Goal: Answer question/provide support: Share knowledge or assist other users

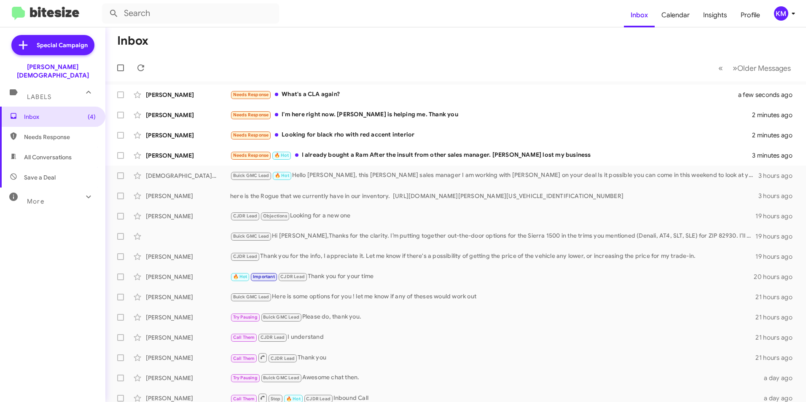
click at [36, 133] on span "Needs Response" at bounding box center [52, 137] width 105 height 20
type input "in:needs-response"
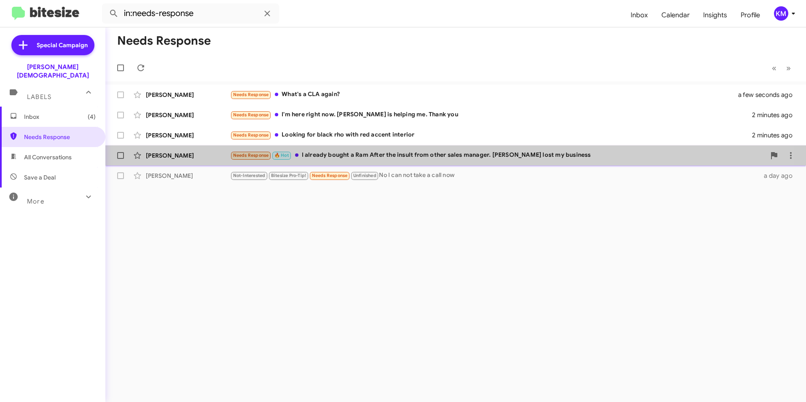
click at [318, 151] on div "Needs Response 🔥 Hot I already bought a Ram After the insult from other sales m…" at bounding box center [497, 155] width 535 height 10
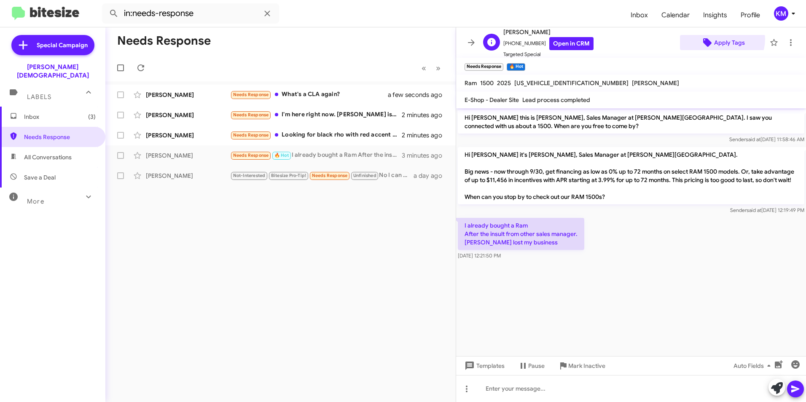
click at [716, 39] on span "Apply Tags" at bounding box center [729, 42] width 31 height 15
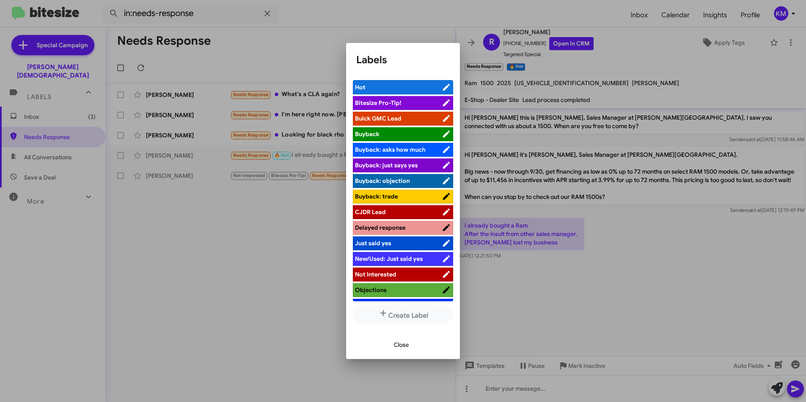
click at [380, 209] on span "CJDR Lead" at bounding box center [370, 212] width 31 height 8
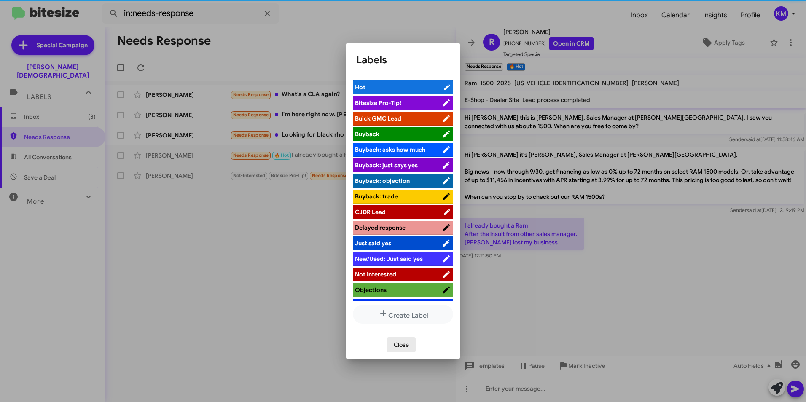
click at [394, 347] on span "Close" at bounding box center [401, 344] width 15 height 15
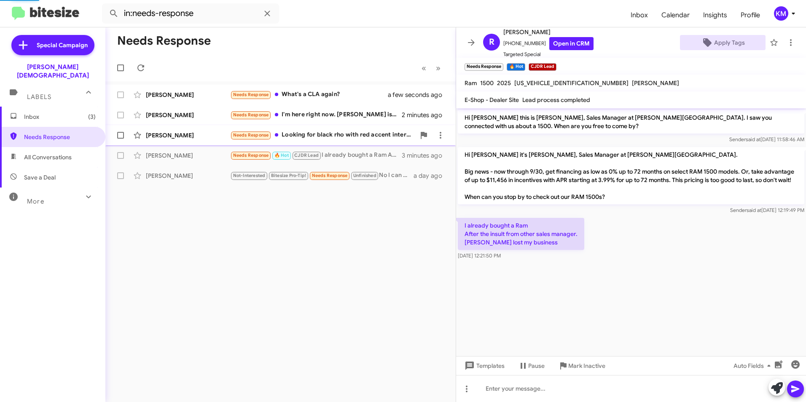
click at [299, 135] on div "Needs Response Looking for black rho with red accent interior" at bounding box center [322, 135] width 185 height 10
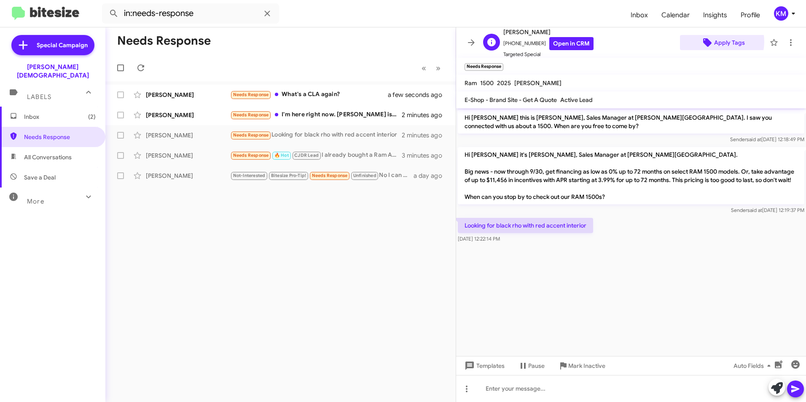
click at [716, 42] on span "Apply Tags" at bounding box center [729, 42] width 31 height 15
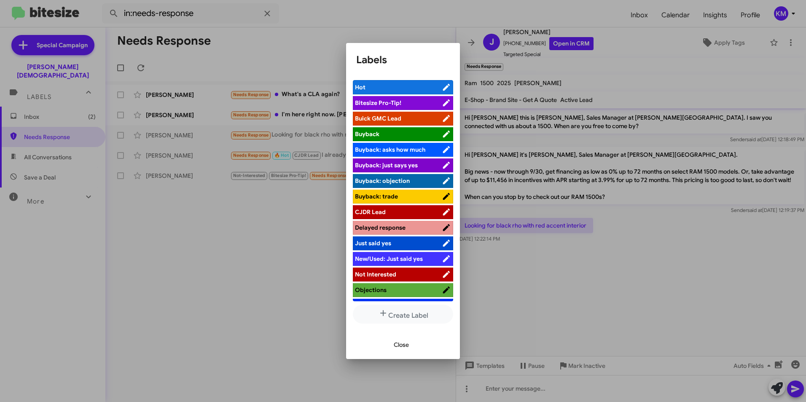
click at [382, 212] on span "CJDR Lead" at bounding box center [370, 212] width 31 height 8
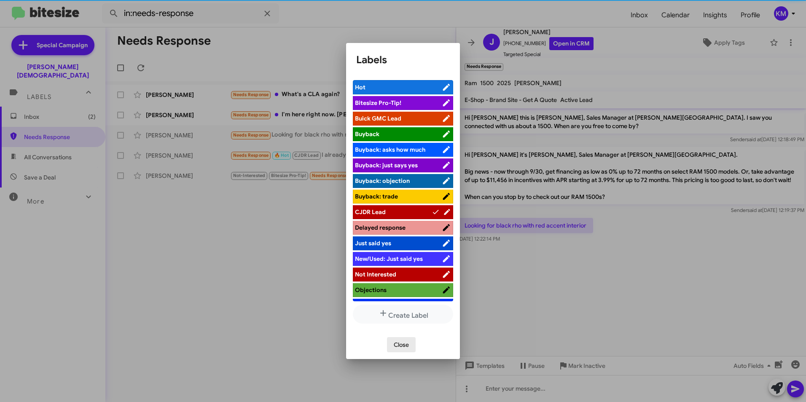
click at [400, 342] on span "Close" at bounding box center [401, 344] width 15 height 15
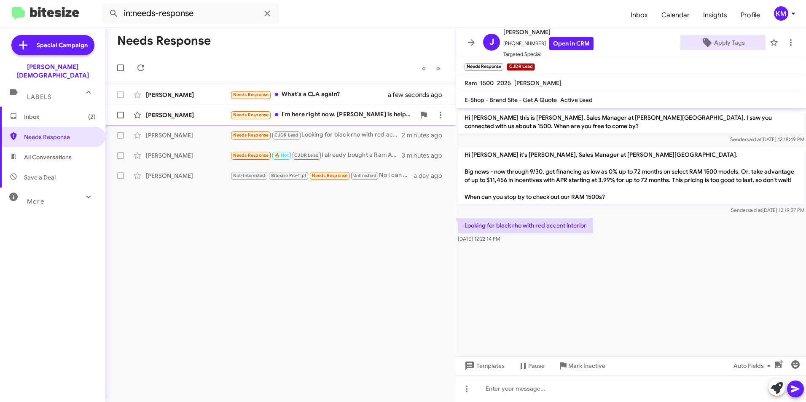
click at [315, 119] on div "Needs Response I'm here right now. [PERSON_NAME] is helping me. Thank you" at bounding box center [322, 115] width 185 height 10
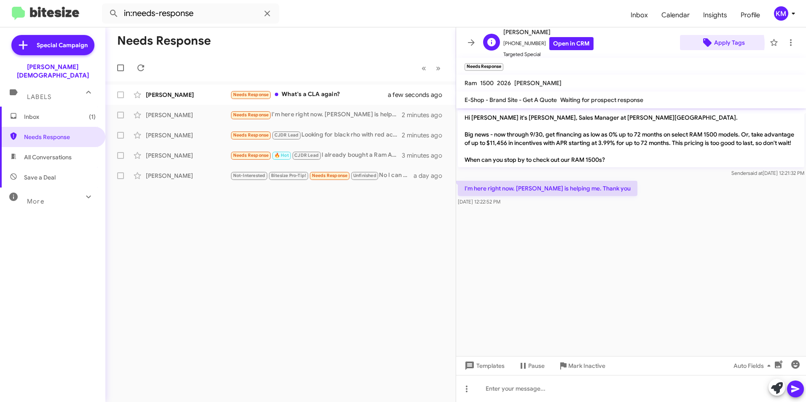
click at [715, 44] on span "Apply Tags" at bounding box center [729, 42] width 31 height 15
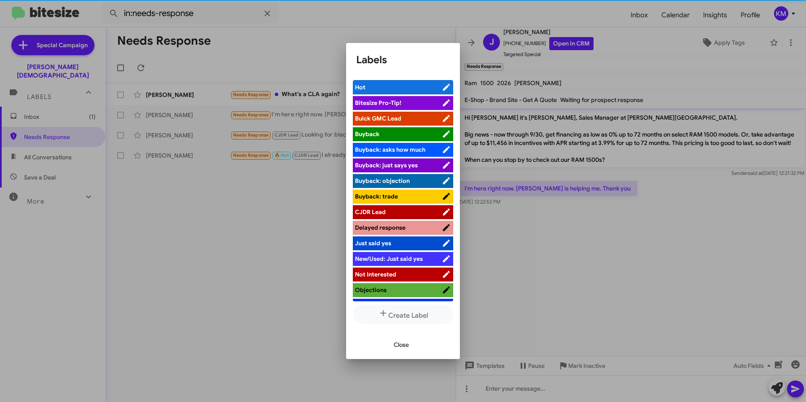
click at [398, 212] on span "CJDR Lead" at bounding box center [398, 212] width 87 height 8
click at [311, 92] on div at bounding box center [403, 201] width 806 height 402
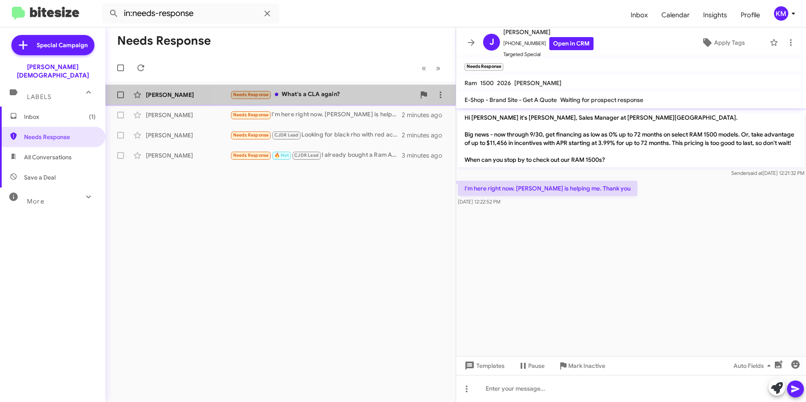
click at [315, 96] on div "Needs Response What's a CLA again?" at bounding box center [322, 95] width 185 height 10
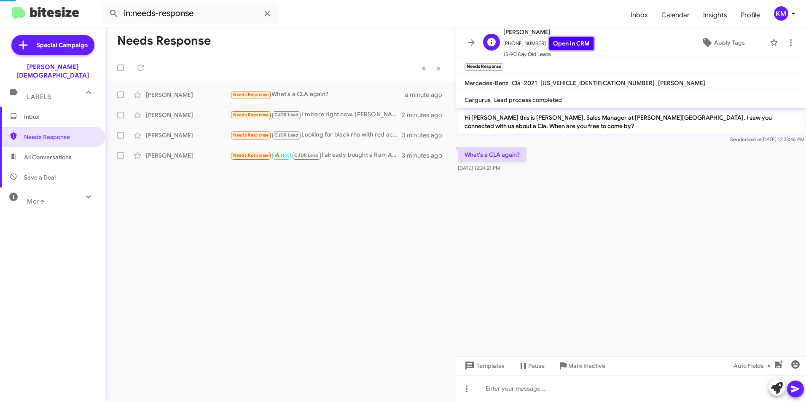
click at [560, 37] on link "Open in CRM" at bounding box center [571, 43] width 44 height 13
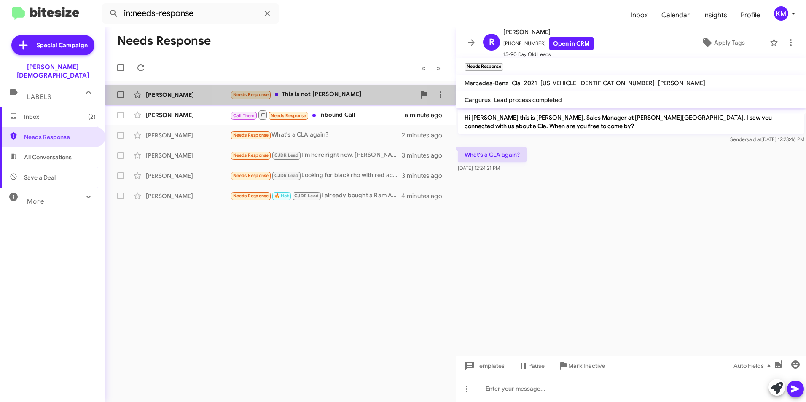
click at [313, 92] on div "Needs Response This is not [PERSON_NAME]" at bounding box center [322, 95] width 185 height 10
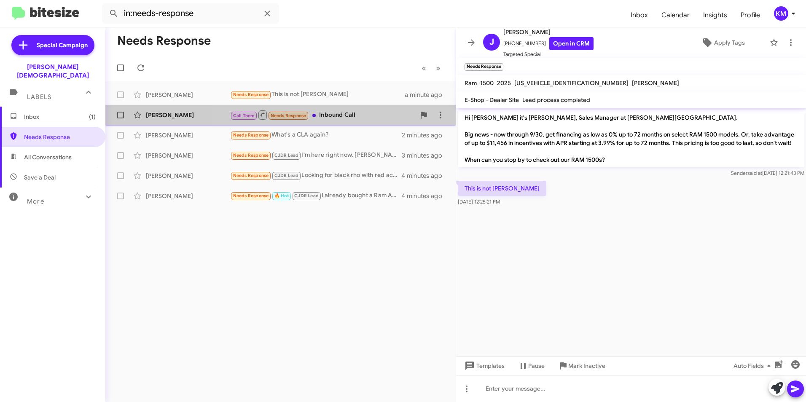
click at [361, 116] on div "Call Them Needs Response Inbound Call" at bounding box center [322, 115] width 185 height 11
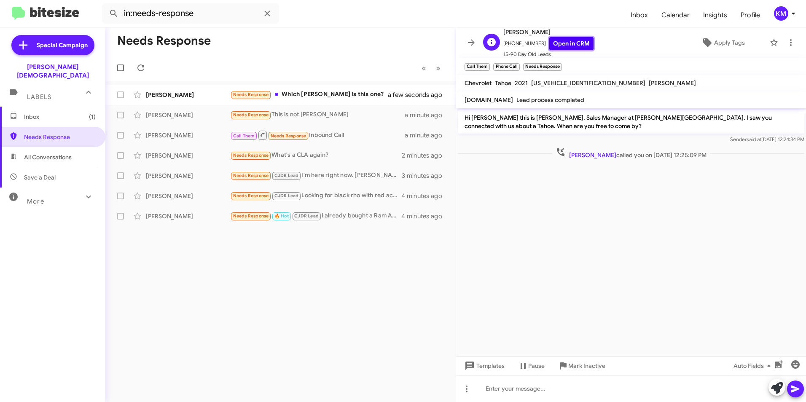
click at [582, 48] on link "Open in CRM" at bounding box center [571, 43] width 44 height 13
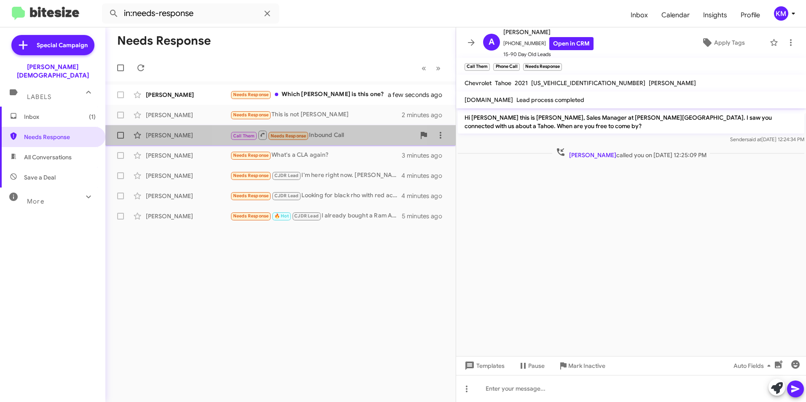
click at [320, 139] on div "Call Them Needs Response Inbound Call" at bounding box center [322, 135] width 185 height 11
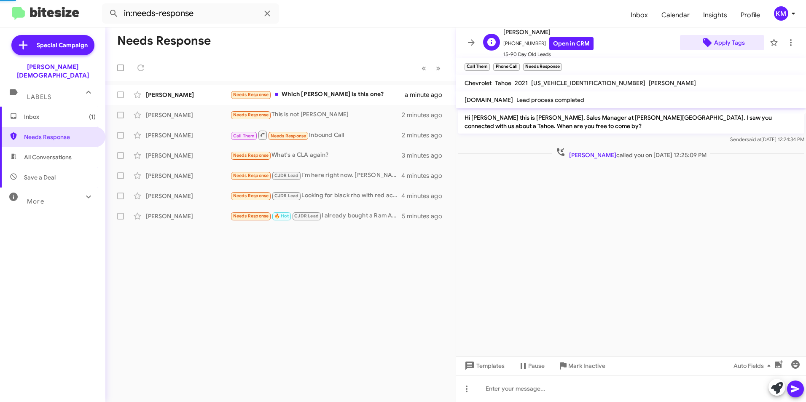
click at [707, 43] on icon at bounding box center [707, 43] width 10 height 10
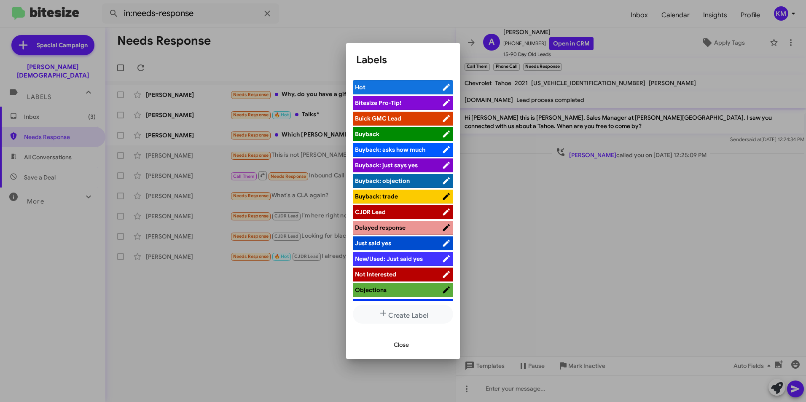
click at [401, 118] on span "Buick GMC Lead" at bounding box center [378, 119] width 46 height 8
click at [601, 191] on div at bounding box center [403, 201] width 806 height 402
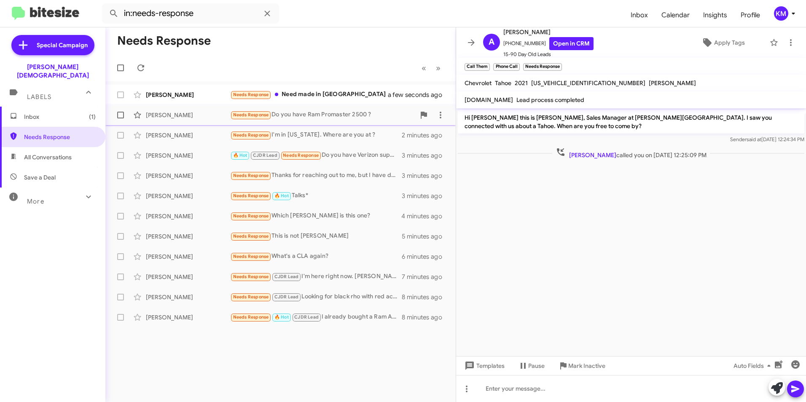
click at [322, 113] on div "Needs Response Do you have Ram Promaster 2500 ?" at bounding box center [322, 115] width 185 height 10
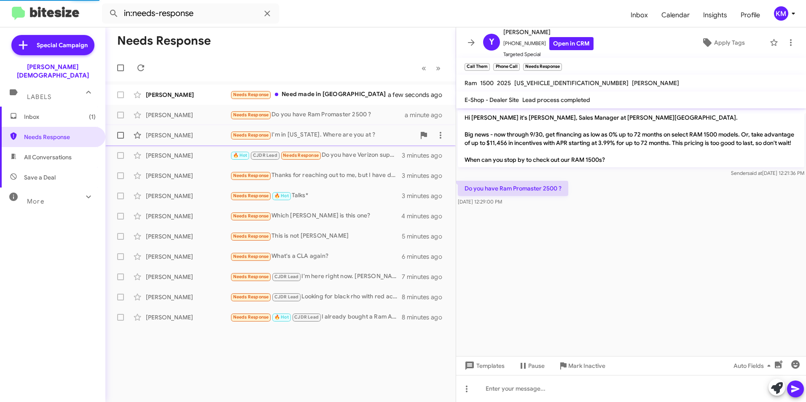
click at [335, 136] on div "Needs Response I'm in [US_STATE]. Where are you at ?" at bounding box center [322, 135] width 185 height 10
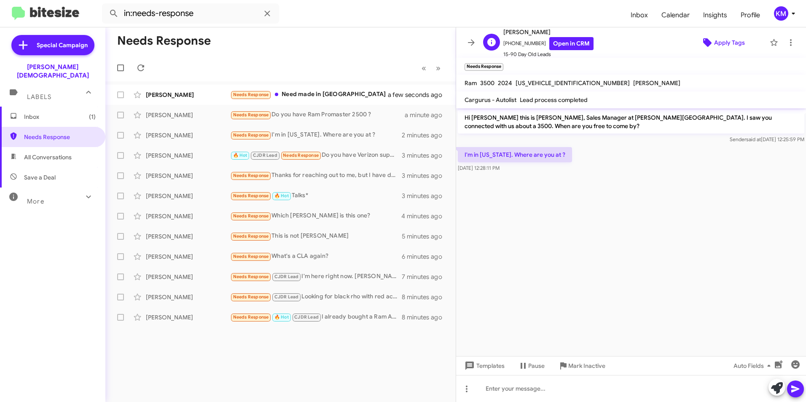
click at [725, 44] on span "Apply Tags" at bounding box center [729, 42] width 31 height 15
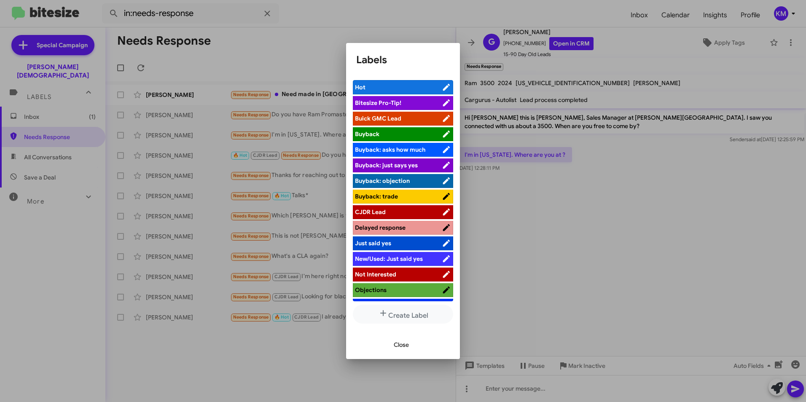
click at [383, 209] on span "CJDR Lead" at bounding box center [370, 212] width 31 height 8
click at [401, 344] on span "Close" at bounding box center [401, 344] width 15 height 15
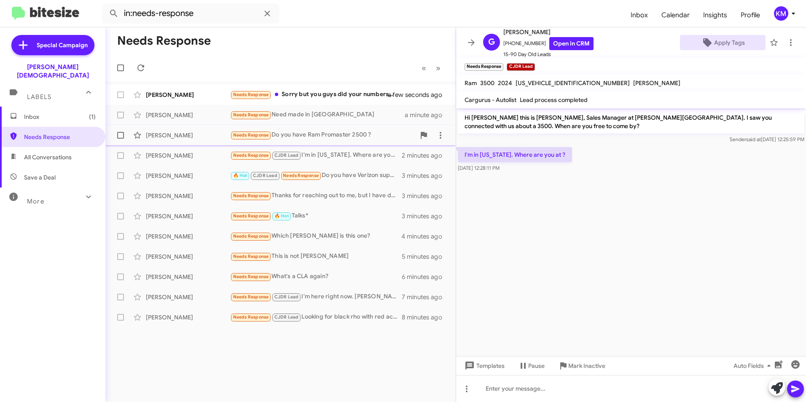
click at [340, 135] on div "Needs Response Do you have Ram Promaster 2500 ?" at bounding box center [322, 135] width 185 height 10
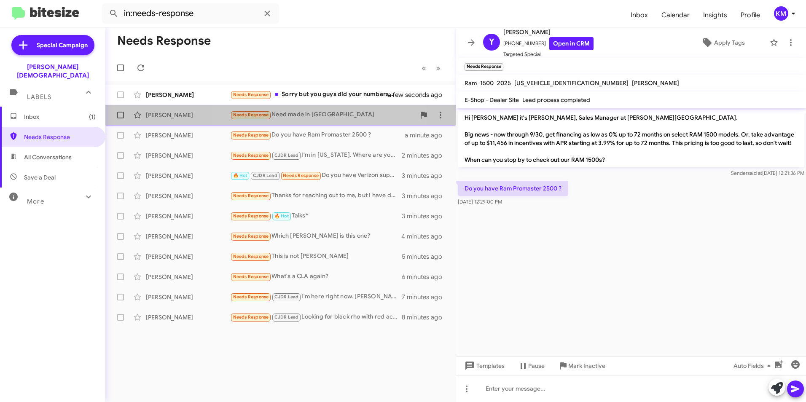
click at [313, 116] on div "Needs Response Need made in [GEOGRAPHIC_DATA]" at bounding box center [322, 115] width 185 height 10
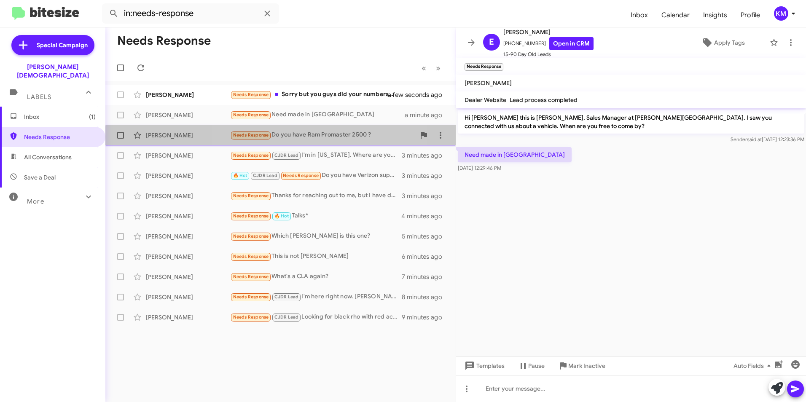
click at [312, 139] on div "Needs Response Do you have Ram Promaster 2500 ?" at bounding box center [322, 135] width 185 height 10
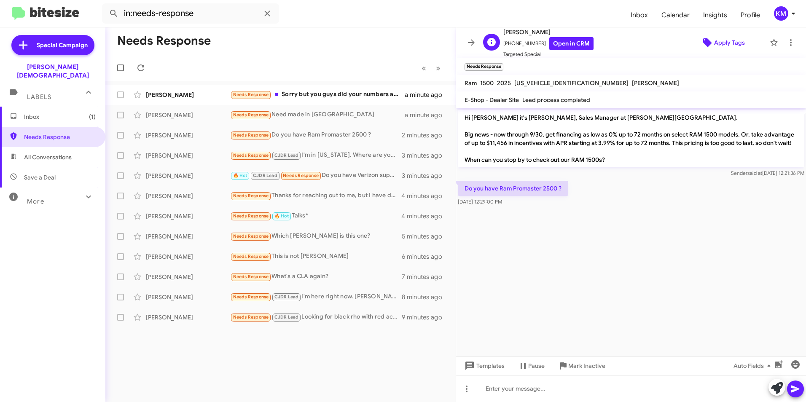
click at [729, 43] on span "Apply Tags" at bounding box center [729, 42] width 31 height 15
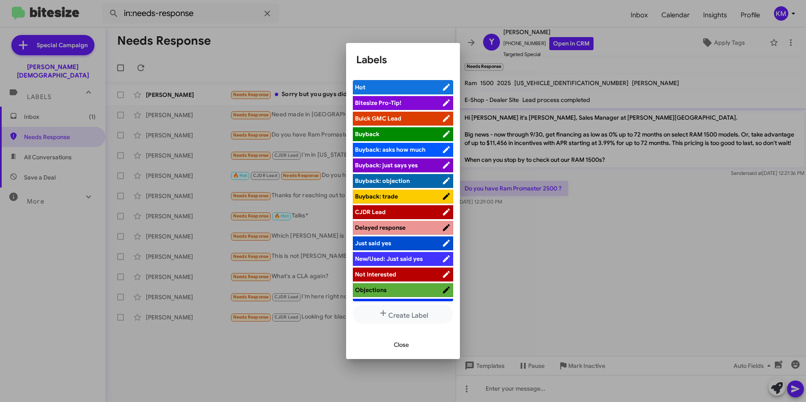
click at [379, 210] on span "CJDR Lead" at bounding box center [370, 212] width 31 height 8
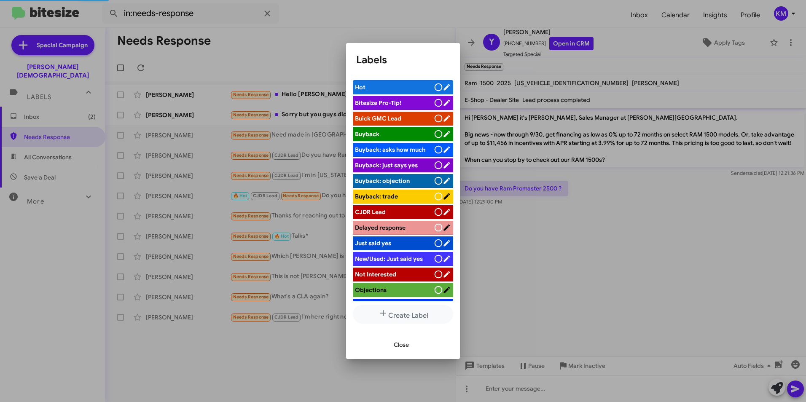
click at [407, 349] on span "Close" at bounding box center [401, 344] width 15 height 15
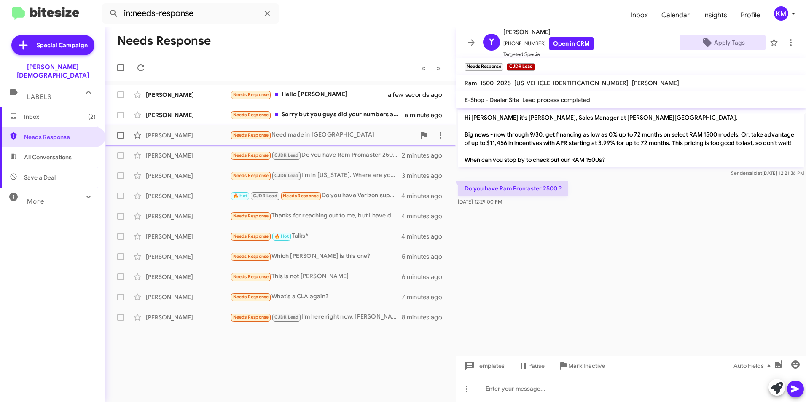
click at [315, 131] on div "Needs Response Need made in [GEOGRAPHIC_DATA]" at bounding box center [322, 135] width 185 height 10
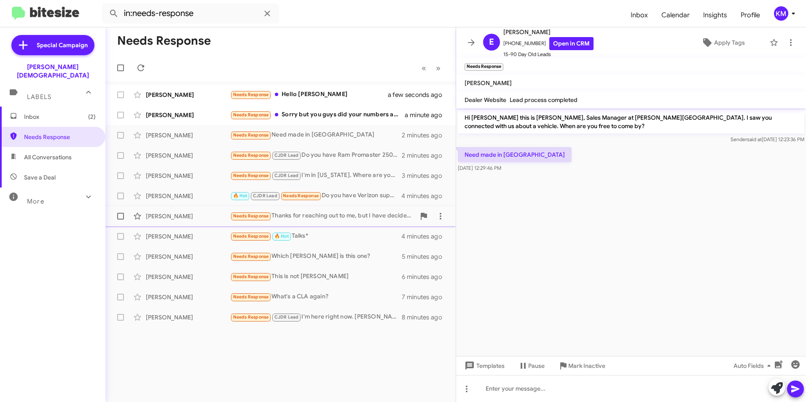
click at [276, 217] on div "Needs Response Thanks for reaching out to me, but I have decided that this is a…" at bounding box center [322, 216] width 185 height 10
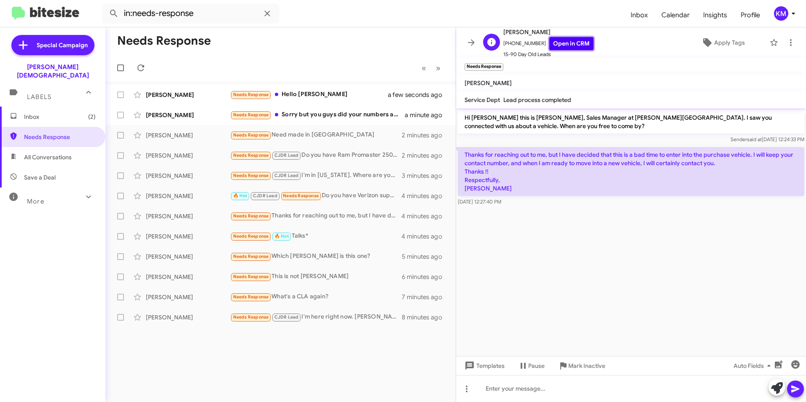
click at [571, 44] on link "Open in CRM" at bounding box center [571, 43] width 44 height 13
click at [715, 41] on span "Apply Tags" at bounding box center [729, 42] width 31 height 15
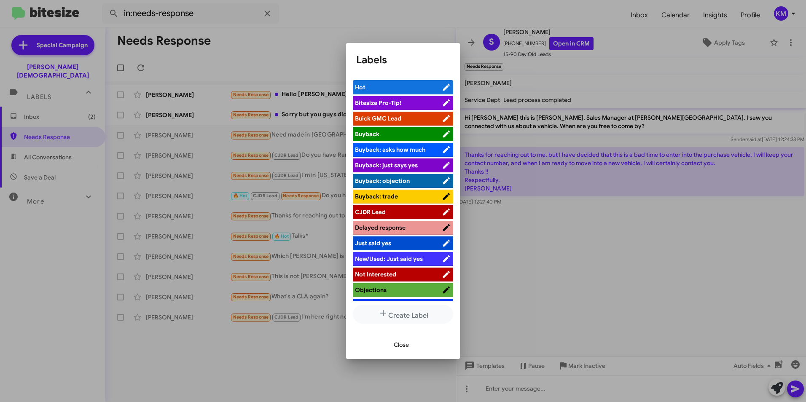
click at [386, 214] on span "CJDR Lead" at bounding box center [370, 212] width 31 height 8
click at [399, 346] on span "Close" at bounding box center [401, 344] width 15 height 15
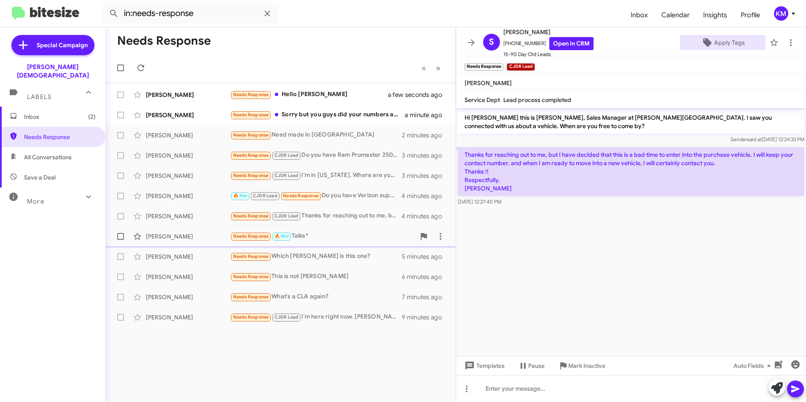
click at [316, 237] on div "Needs Response 🔥 Hot Talks*" at bounding box center [322, 236] width 185 height 10
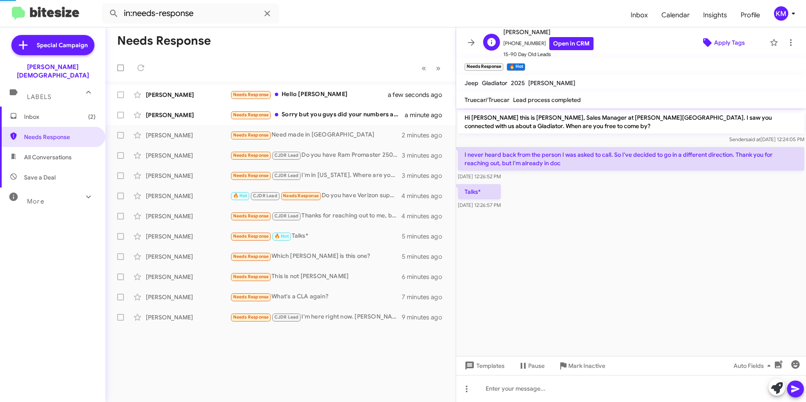
click at [714, 41] on span "Apply Tags" at bounding box center [729, 42] width 31 height 15
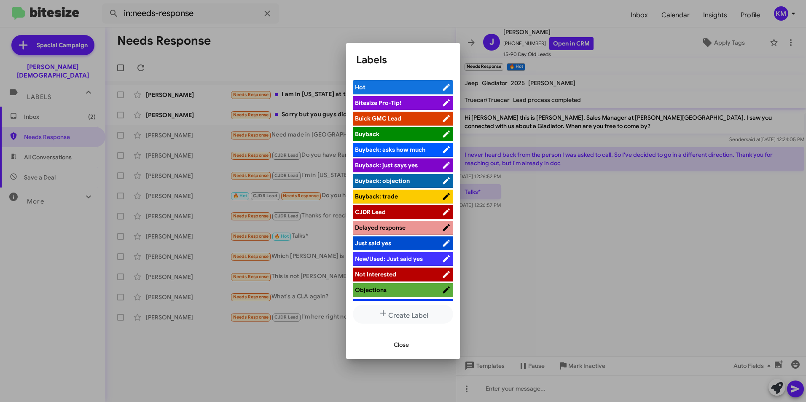
click at [383, 212] on span "CJDR Lead" at bounding box center [370, 212] width 31 height 8
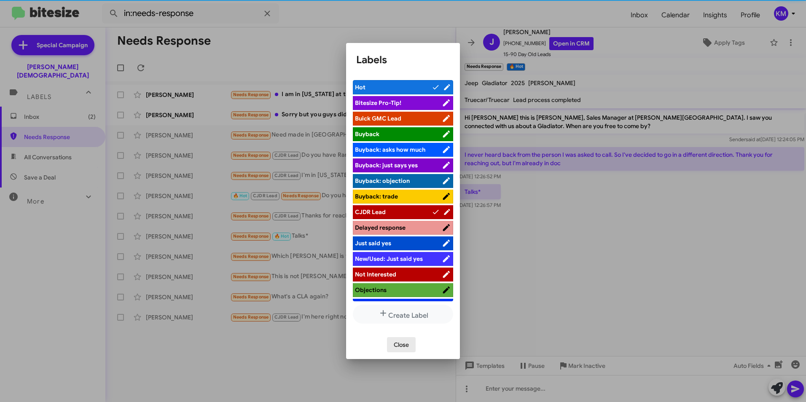
click at [400, 346] on span "Close" at bounding box center [401, 344] width 15 height 15
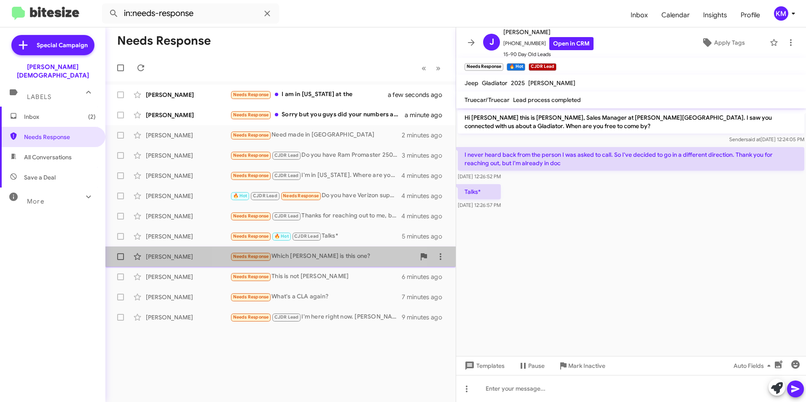
click at [321, 254] on div "Needs Response Which [PERSON_NAME] is this one?" at bounding box center [322, 257] width 185 height 10
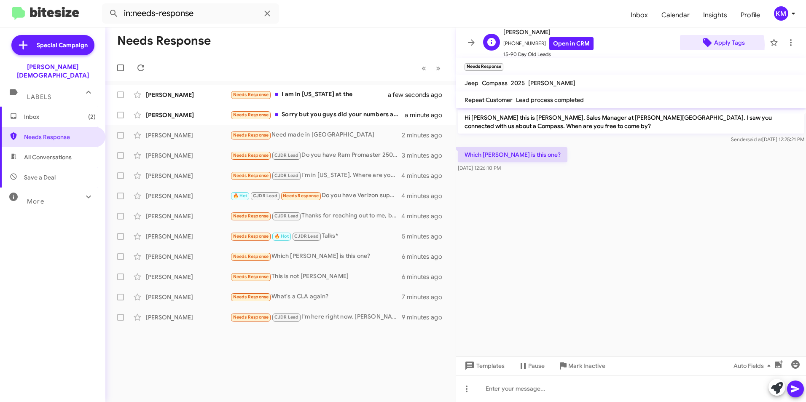
click at [716, 45] on span "Apply Tags" at bounding box center [729, 42] width 31 height 15
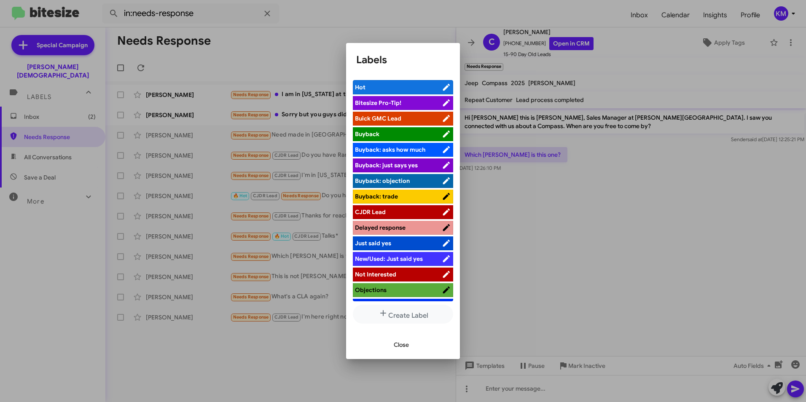
click at [387, 214] on span "CJDR Lead" at bounding box center [398, 212] width 87 height 8
click at [399, 341] on span "Close" at bounding box center [401, 344] width 15 height 15
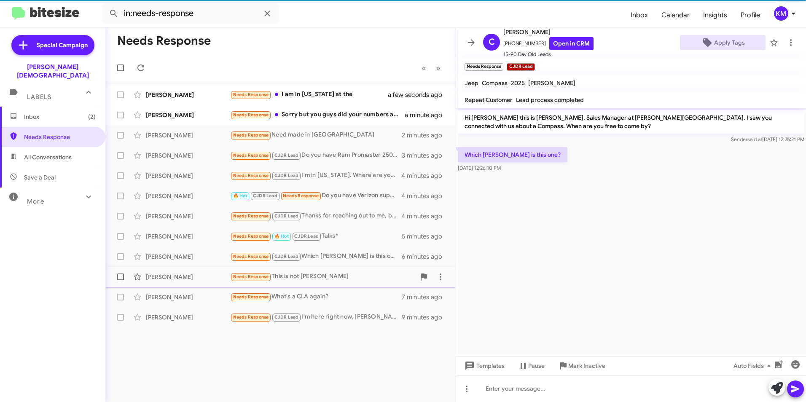
click at [311, 276] on div "Needs Response This is not [PERSON_NAME]" at bounding box center [322, 277] width 185 height 10
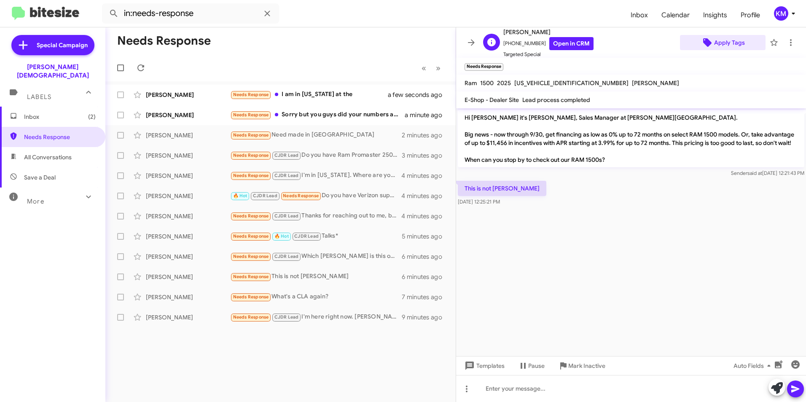
click at [725, 48] on span "Apply Tags" at bounding box center [729, 42] width 31 height 15
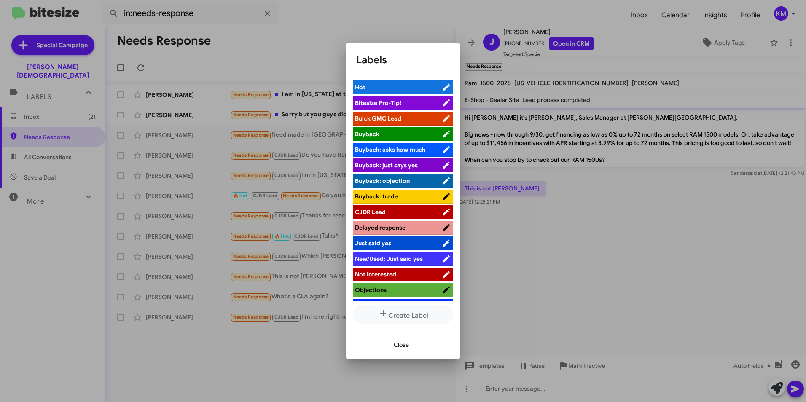
click at [383, 209] on span "CJDR Lead" at bounding box center [370, 212] width 31 height 8
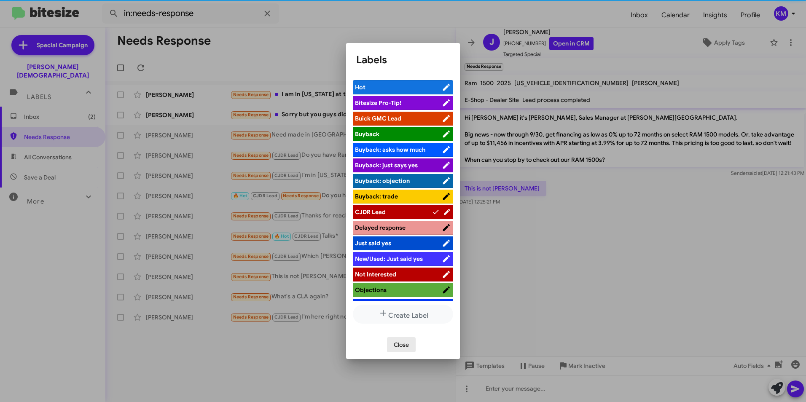
click at [402, 344] on span "Close" at bounding box center [401, 344] width 15 height 15
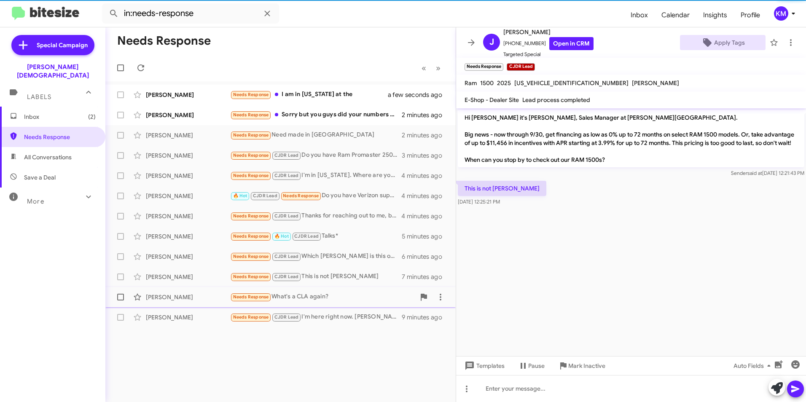
click at [303, 299] on div "Needs Response What's a CLA again?" at bounding box center [322, 297] width 185 height 10
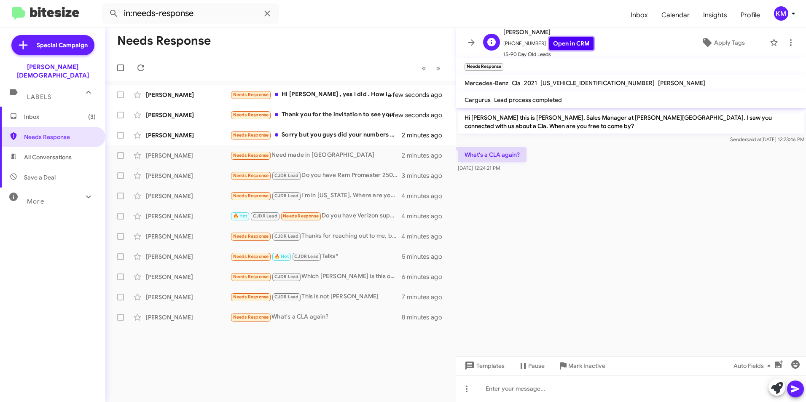
click at [569, 40] on link "Open in CRM" at bounding box center [571, 43] width 44 height 13
drag, startPoint x: 464, startPoint y: 154, endPoint x: 524, endPoint y: 151, distance: 60.3
click at [524, 151] on p "What's a CLA again?" at bounding box center [492, 154] width 69 height 15
copy p "What's a CLA again?"
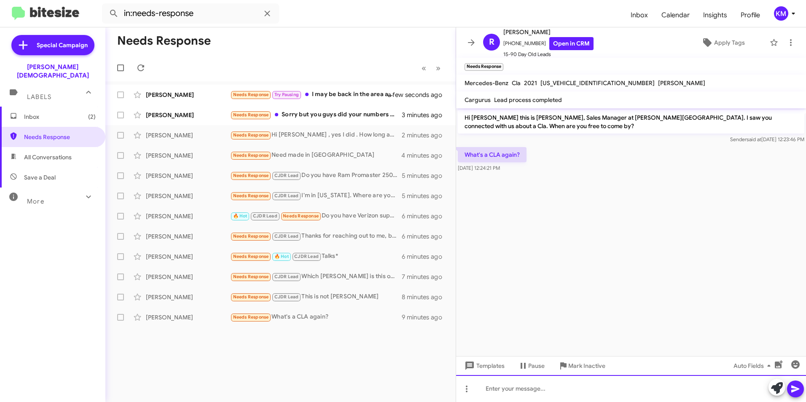
click at [507, 386] on div at bounding box center [631, 388] width 350 height 27
paste div "To enrich screen reader interactions, please activate Accessibility in Grammarl…"
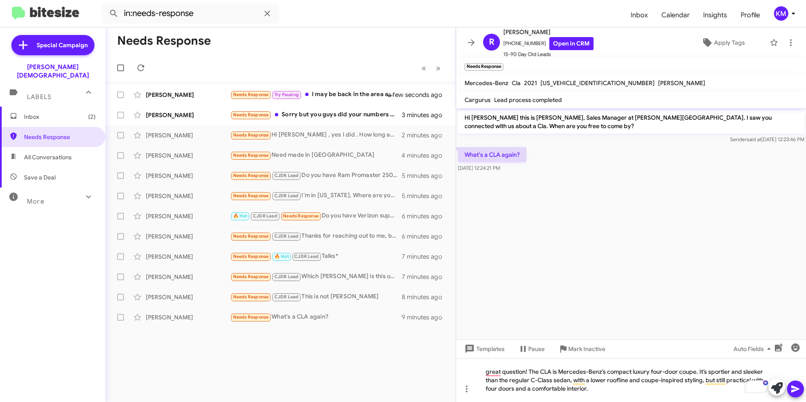
click at [800, 389] on icon at bounding box center [795, 389] width 10 height 10
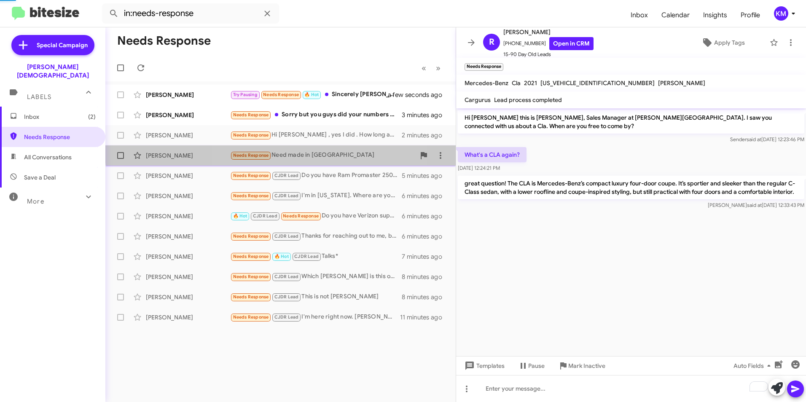
click at [299, 150] on div "Needs Response Need made in [GEOGRAPHIC_DATA]" at bounding box center [322, 155] width 185 height 10
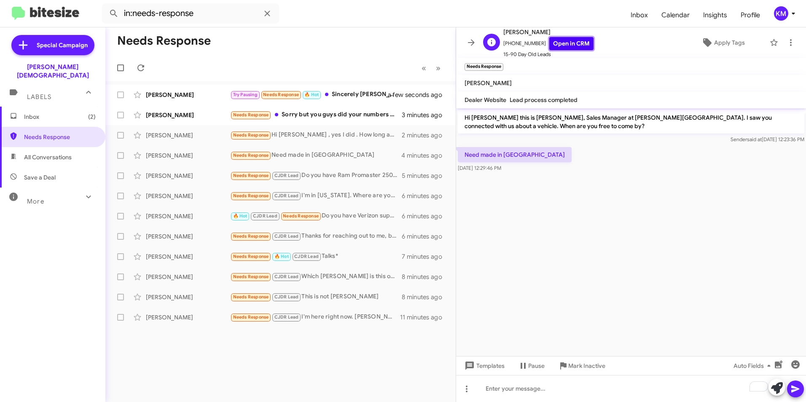
click at [557, 44] on link "Open in CRM" at bounding box center [571, 43] width 44 height 13
drag, startPoint x: 525, startPoint y: 153, endPoint x: 463, endPoint y: 150, distance: 62.4
click at [463, 150] on div "Need made in [GEOGRAPHIC_DATA] [DATE] 12:29:46 PM" at bounding box center [631, 159] width 350 height 29
copy p "Need made in [GEOGRAPHIC_DATA]"
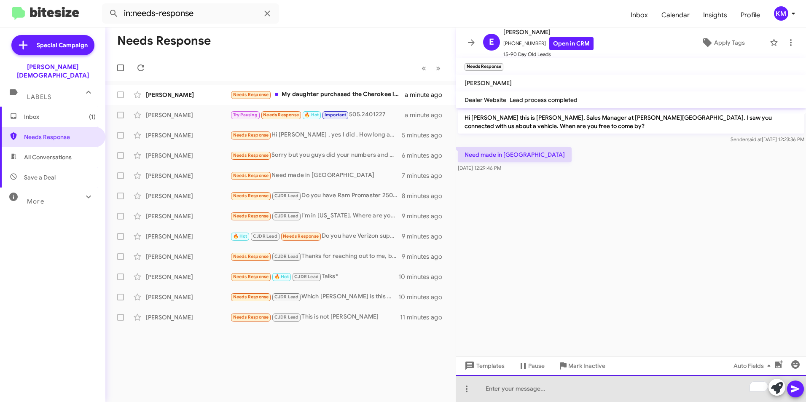
click at [505, 388] on div "To enrich screen reader interactions, please activate Accessibility in Grammarl…" at bounding box center [631, 388] width 350 height 27
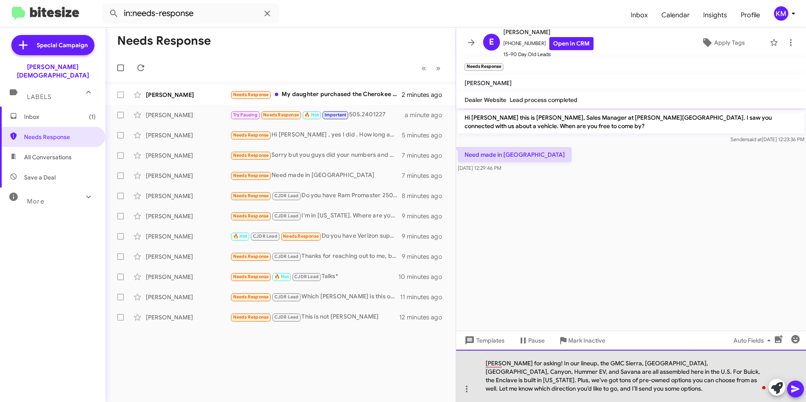
click at [483, 363] on div "[PERSON_NAME] for asking! In our lineup, the GMC Sierra, [GEOGRAPHIC_DATA], [GE…" at bounding box center [631, 376] width 350 height 52
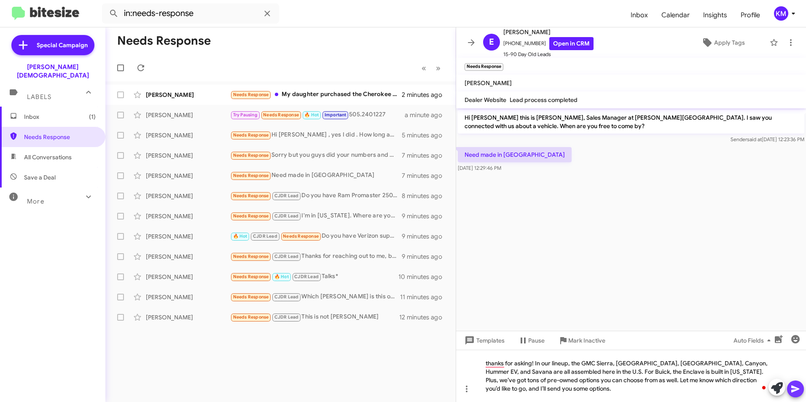
click at [793, 390] on icon at bounding box center [795, 389] width 8 height 7
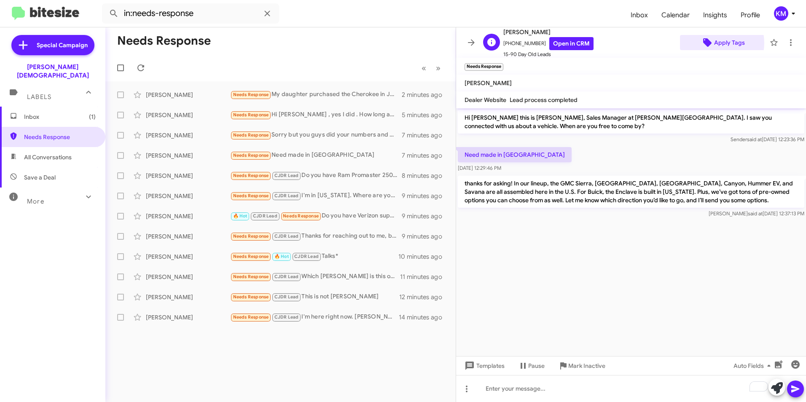
click at [708, 43] on span "Apply Tags" at bounding box center [722, 42] width 72 height 15
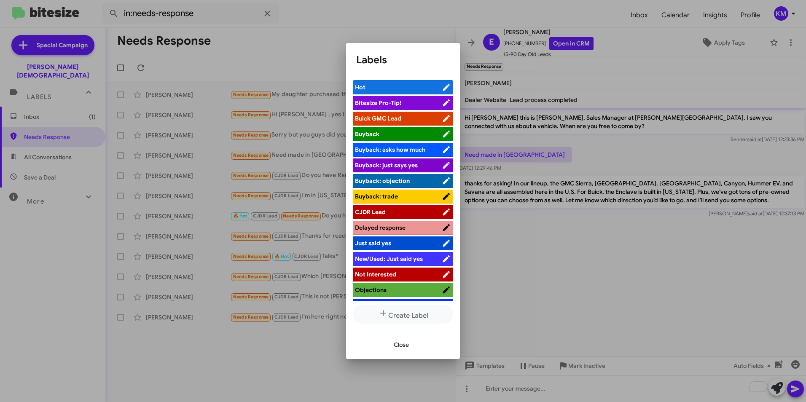
click at [376, 117] on span "Buick GMC Lead" at bounding box center [378, 119] width 46 height 8
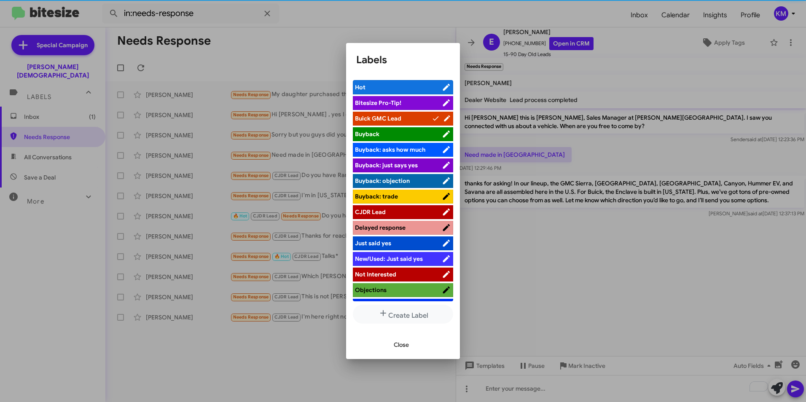
click at [401, 344] on span "Close" at bounding box center [401, 344] width 15 height 15
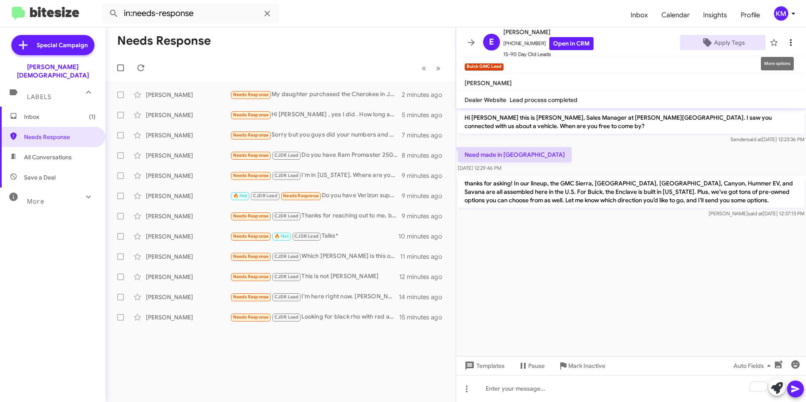
click at [790, 43] on icon at bounding box center [791, 42] width 2 height 7
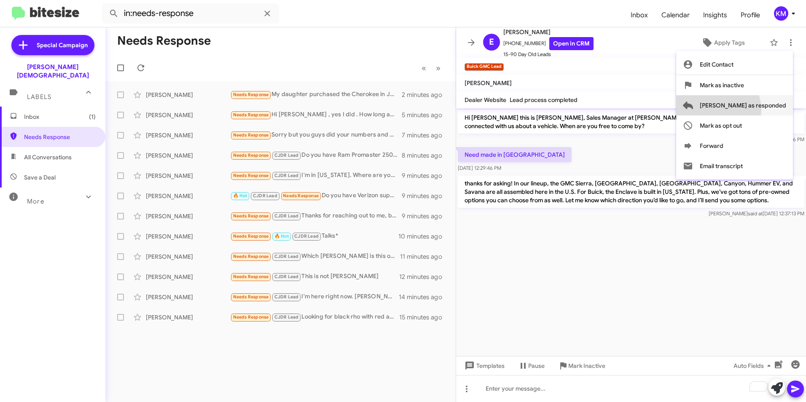
drag, startPoint x: 749, startPoint y: 110, endPoint x: 748, endPoint y: 106, distance: 4.4
click at [749, 110] on span "[PERSON_NAME] as responded" at bounding box center [742, 105] width 86 height 20
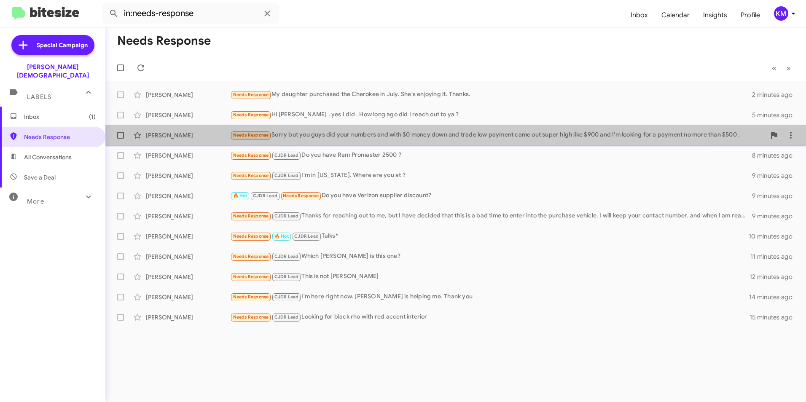
click at [329, 140] on div "Needs Response Sorry but you guys did your numbers and with $0 money down and t…" at bounding box center [497, 135] width 535 height 10
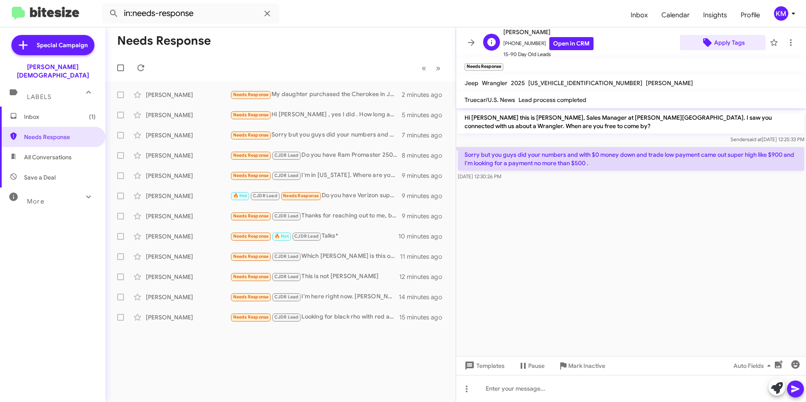
click at [722, 43] on span "Apply Tags" at bounding box center [729, 42] width 31 height 15
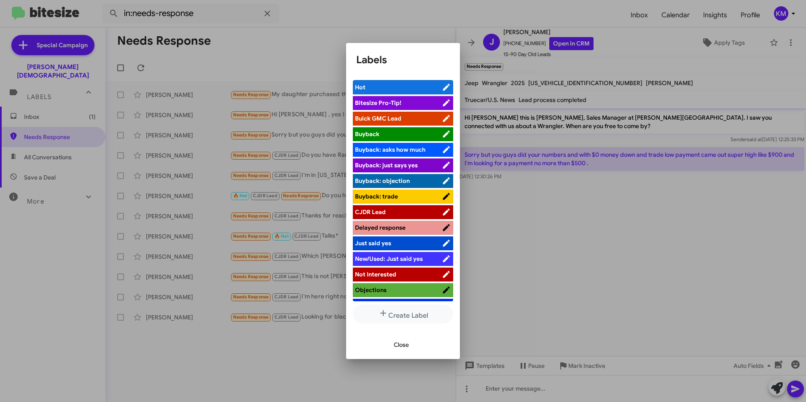
click at [377, 212] on span "CJDR Lead" at bounding box center [370, 212] width 31 height 8
click at [405, 343] on span "Close" at bounding box center [401, 344] width 15 height 15
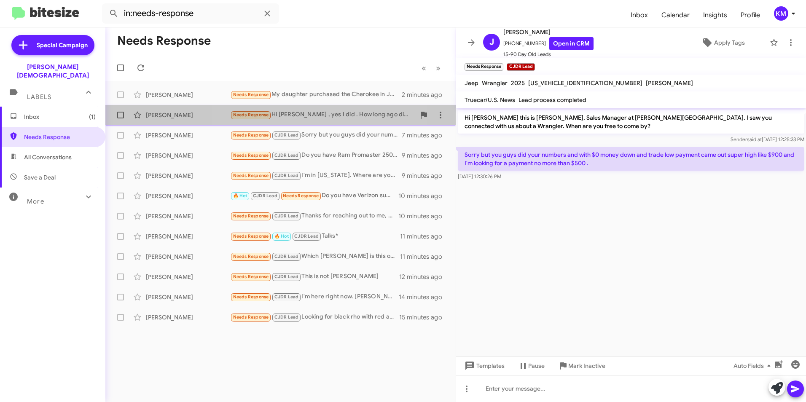
click at [300, 114] on div "Needs Response Hi [PERSON_NAME] , yes I did . How long ago did I reach out to y…" at bounding box center [322, 115] width 185 height 10
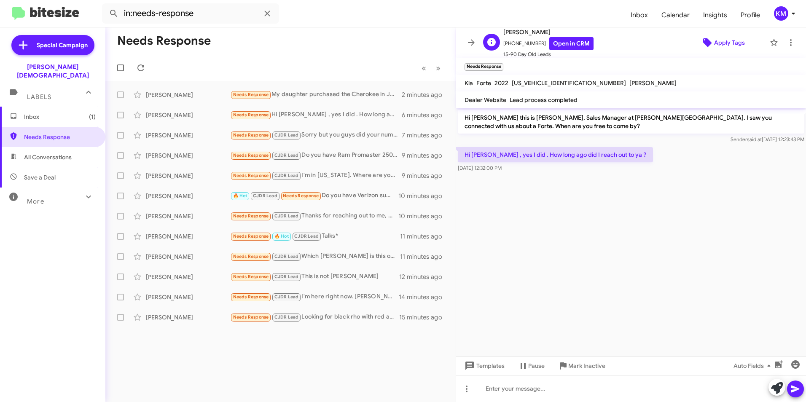
click at [703, 41] on icon at bounding box center [707, 42] width 8 height 8
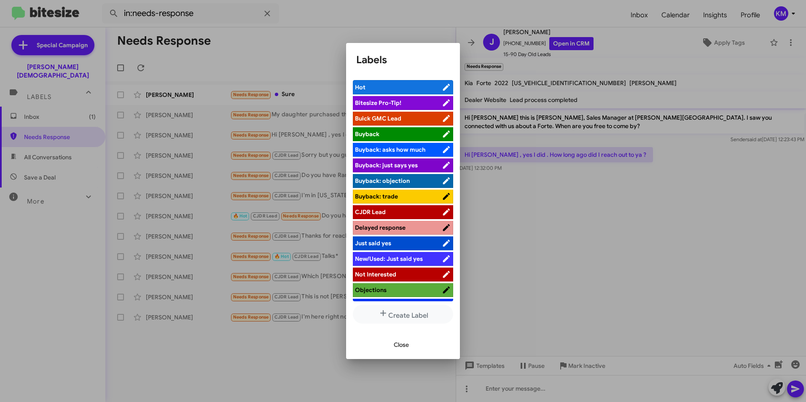
click at [387, 212] on span "CJDR Lead" at bounding box center [398, 212] width 87 height 8
click at [396, 343] on span "Close" at bounding box center [401, 344] width 15 height 15
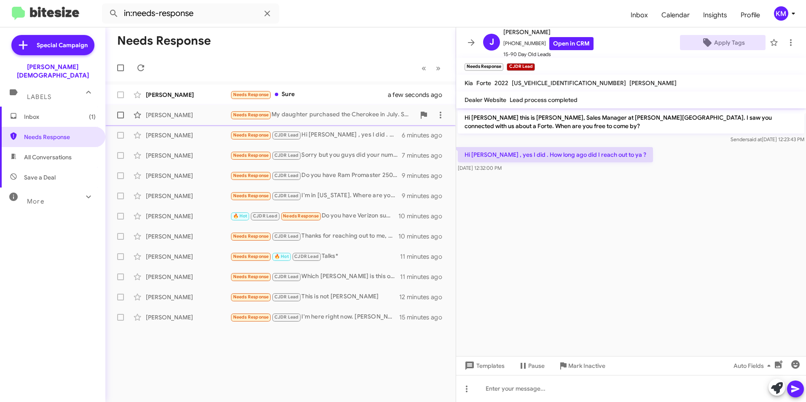
click at [314, 117] on div "Needs Response My daughter purchased the [DEMOGRAPHIC_DATA] in July. She's enjo…" at bounding box center [322, 115] width 185 height 10
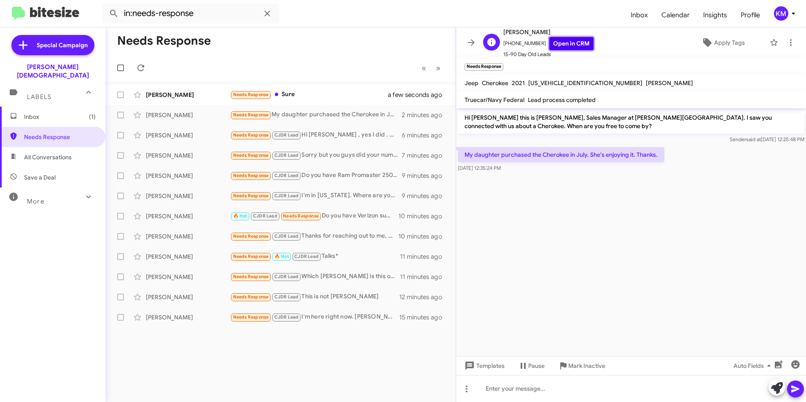
click at [557, 46] on link "Open in CRM" at bounding box center [571, 43] width 44 height 13
